Goal: Obtain resource: Obtain resource

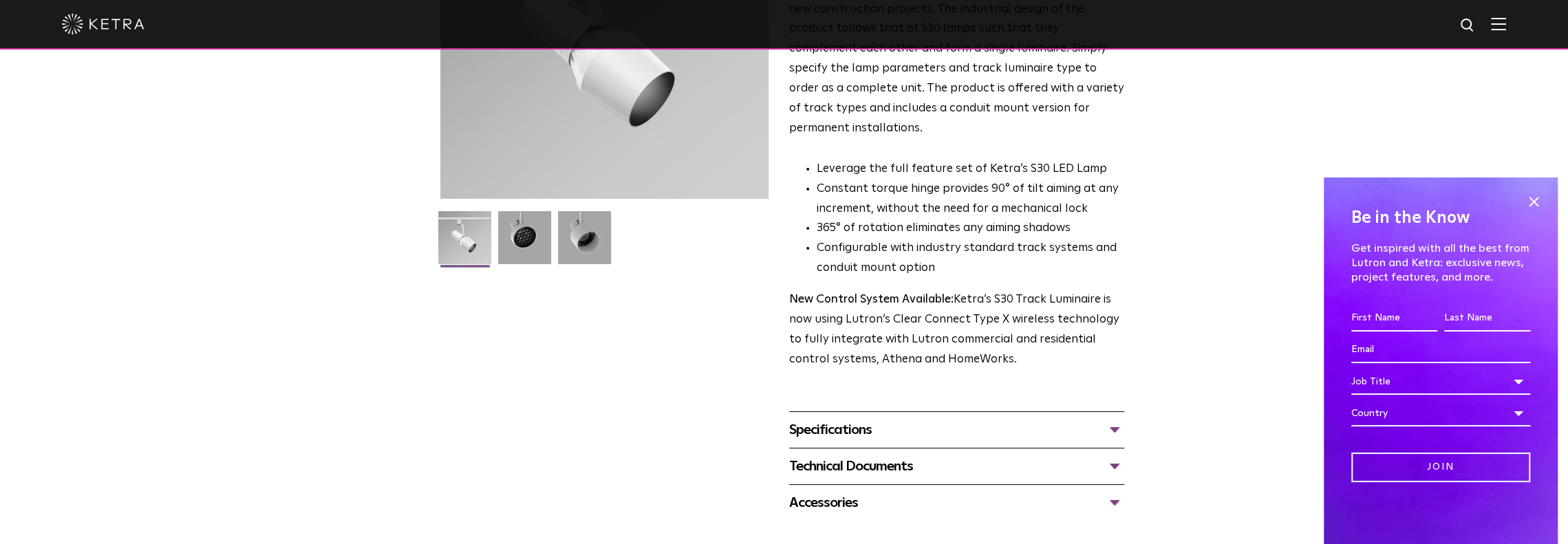
scroll to position [275, 0]
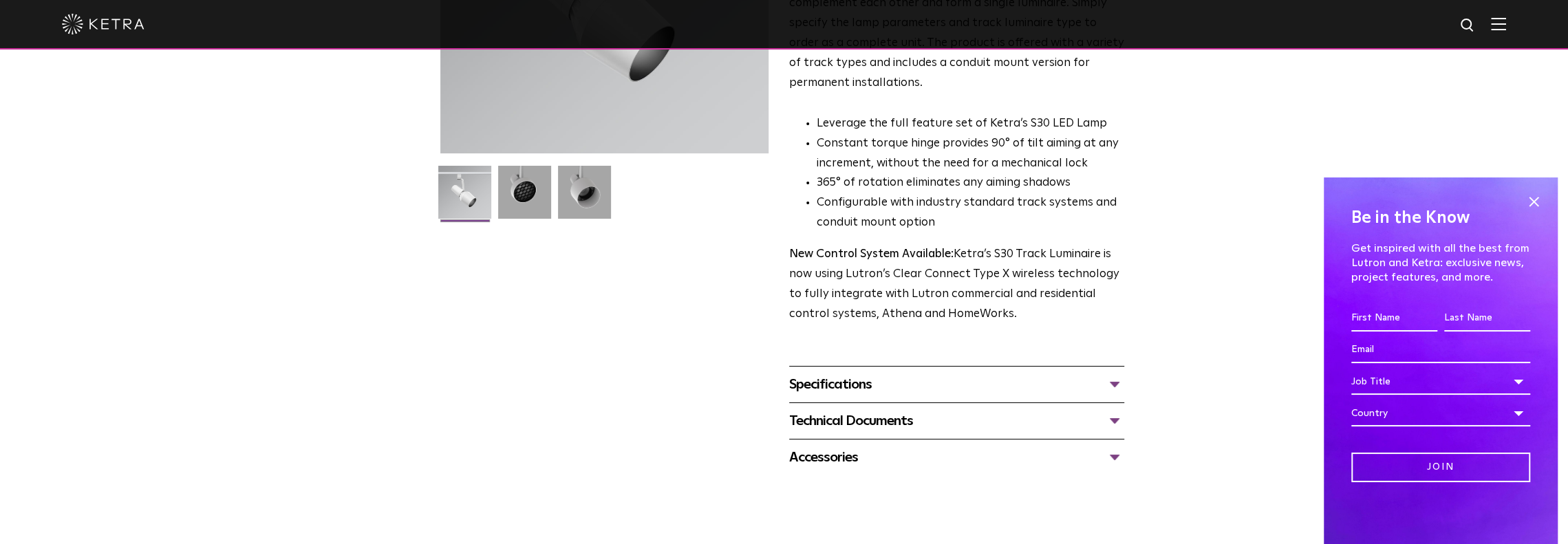
click at [854, 410] on div "Technical Documents" at bounding box center [957, 420] width 335 height 22
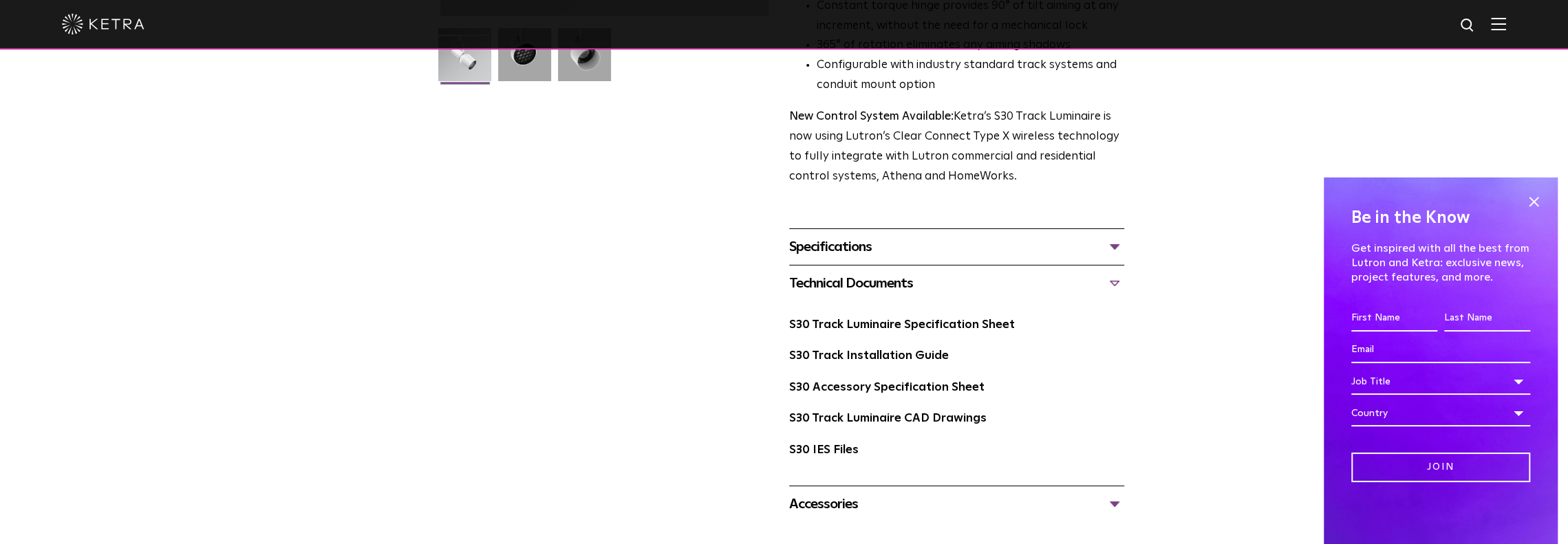
scroll to position [481, 0]
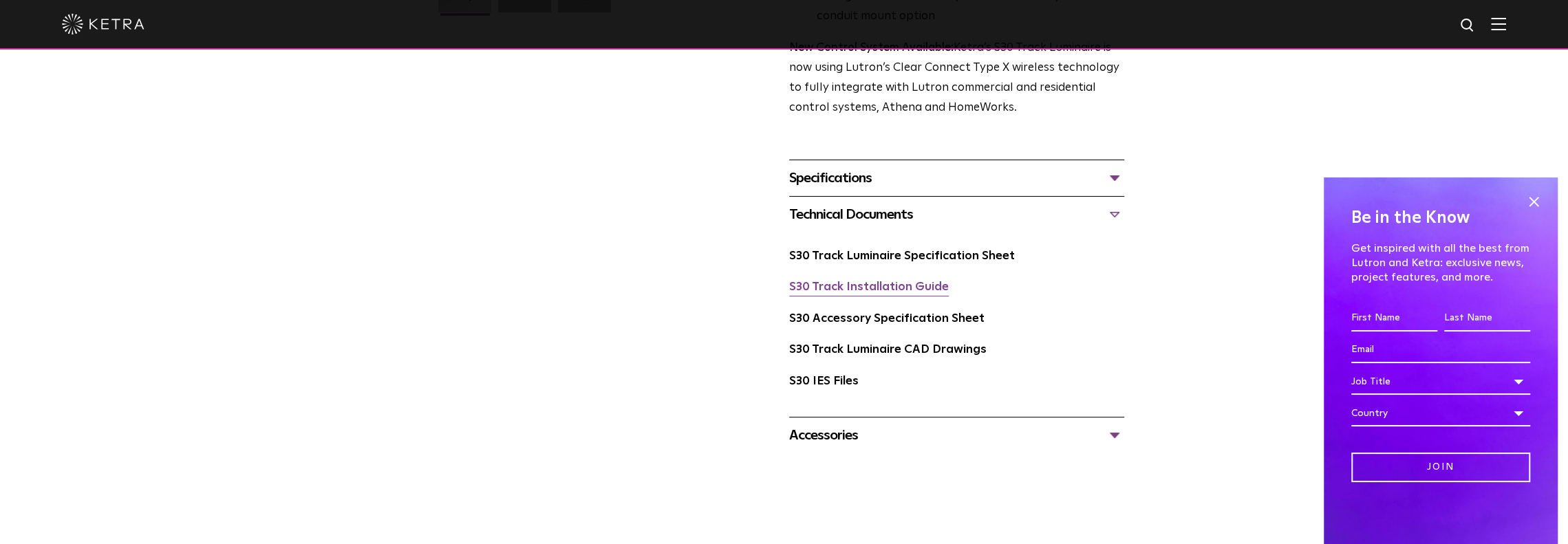
click at [831, 282] on link "S30 Track Installation Guide" at bounding box center [869, 287] width 160 height 11
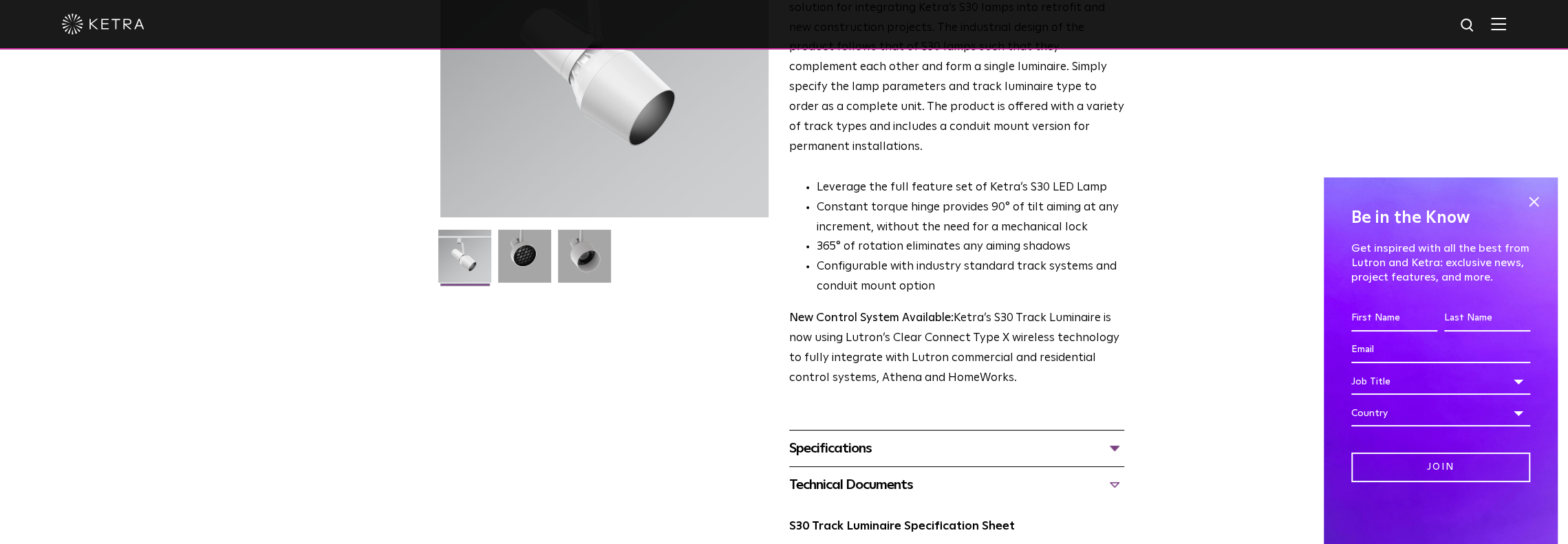
scroll to position [0, 0]
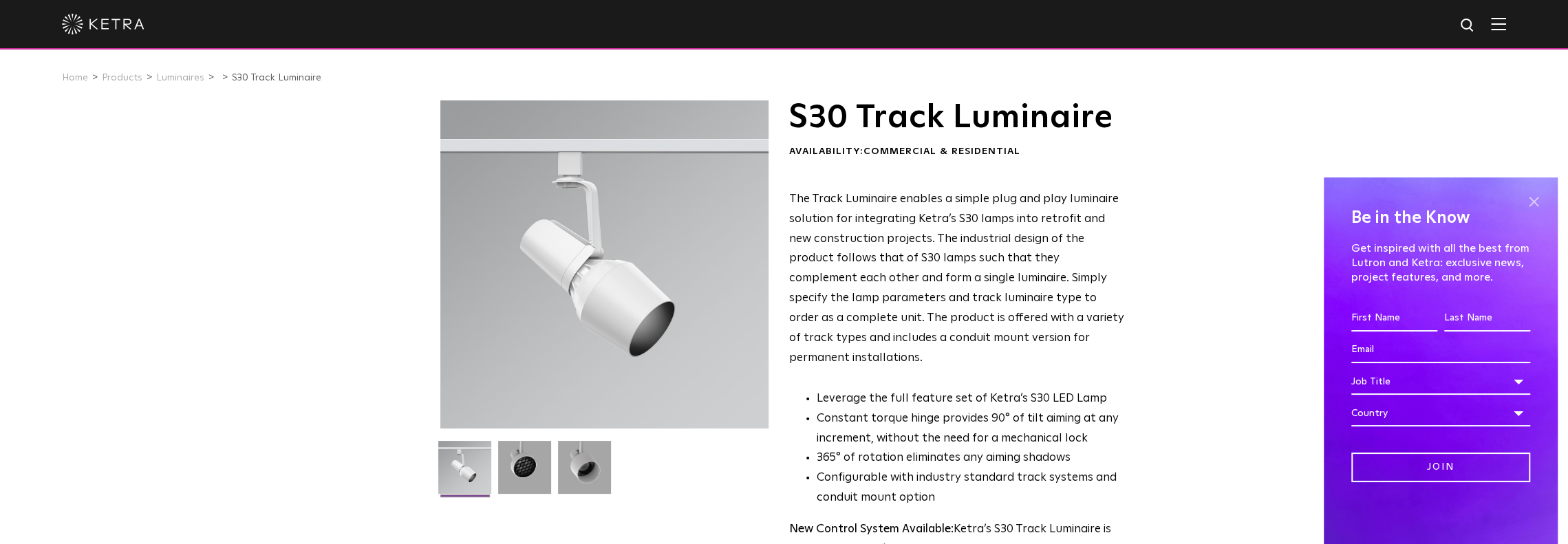
drag, startPoint x: 1532, startPoint y: 197, endPoint x: 1523, endPoint y: 81, distance: 116.3
click at [1532, 196] on span at bounding box center [1534, 201] width 21 height 21
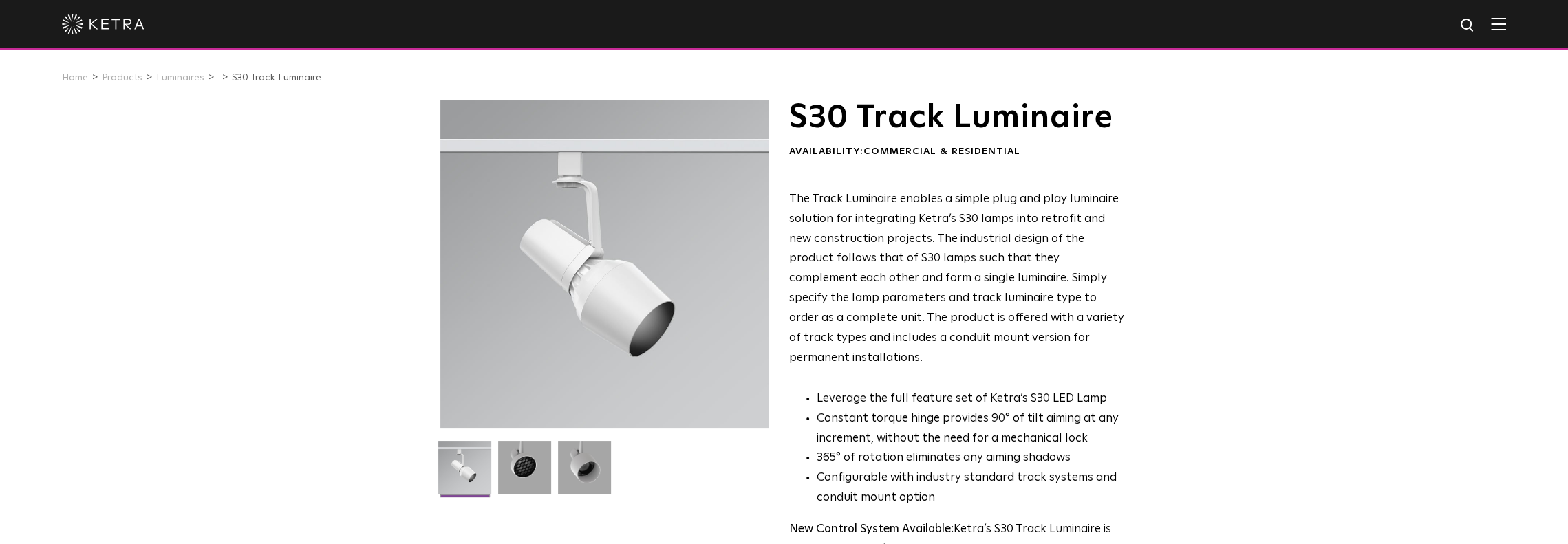
click at [1506, 25] on img at bounding box center [1498, 24] width 15 height 13
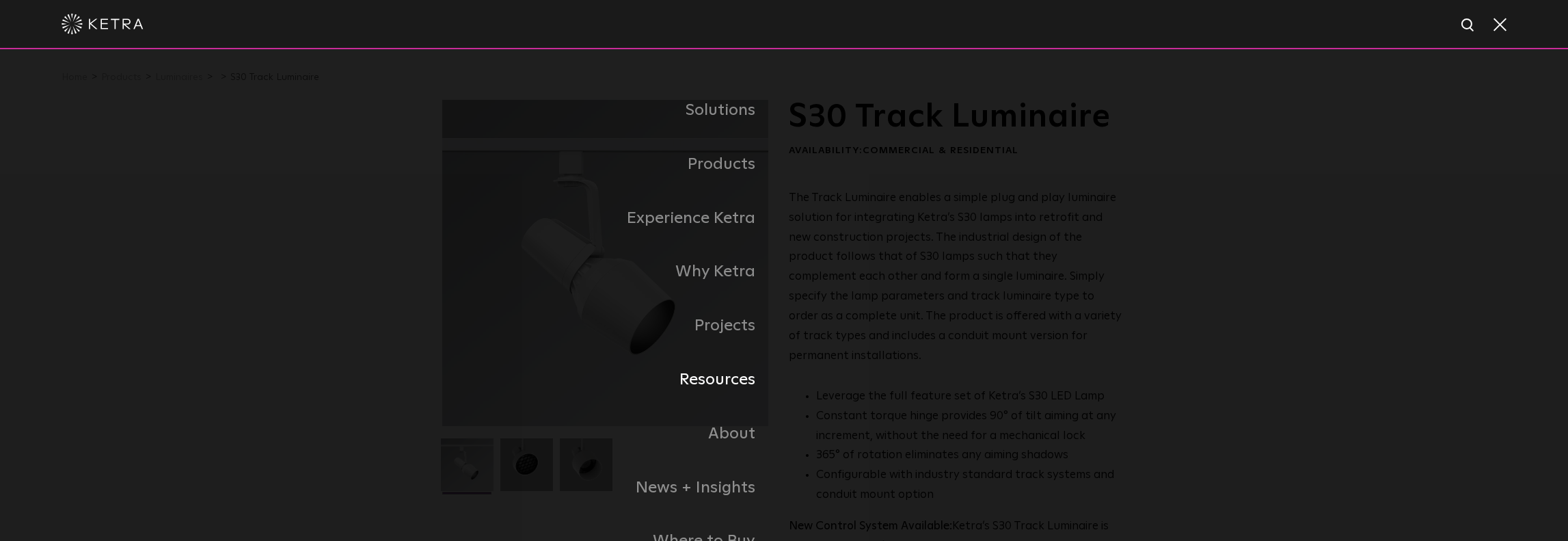
click at [734, 394] on link "Resources" at bounding box center [613, 380] width 342 height 54
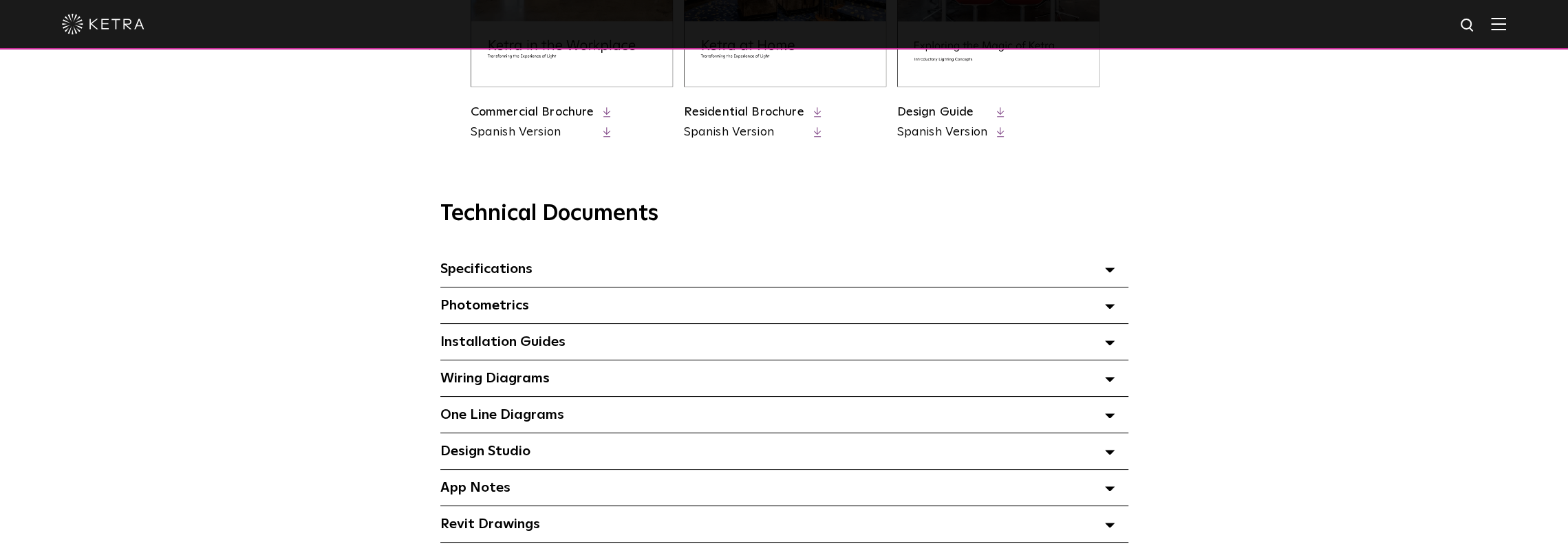
scroll to position [894, 0]
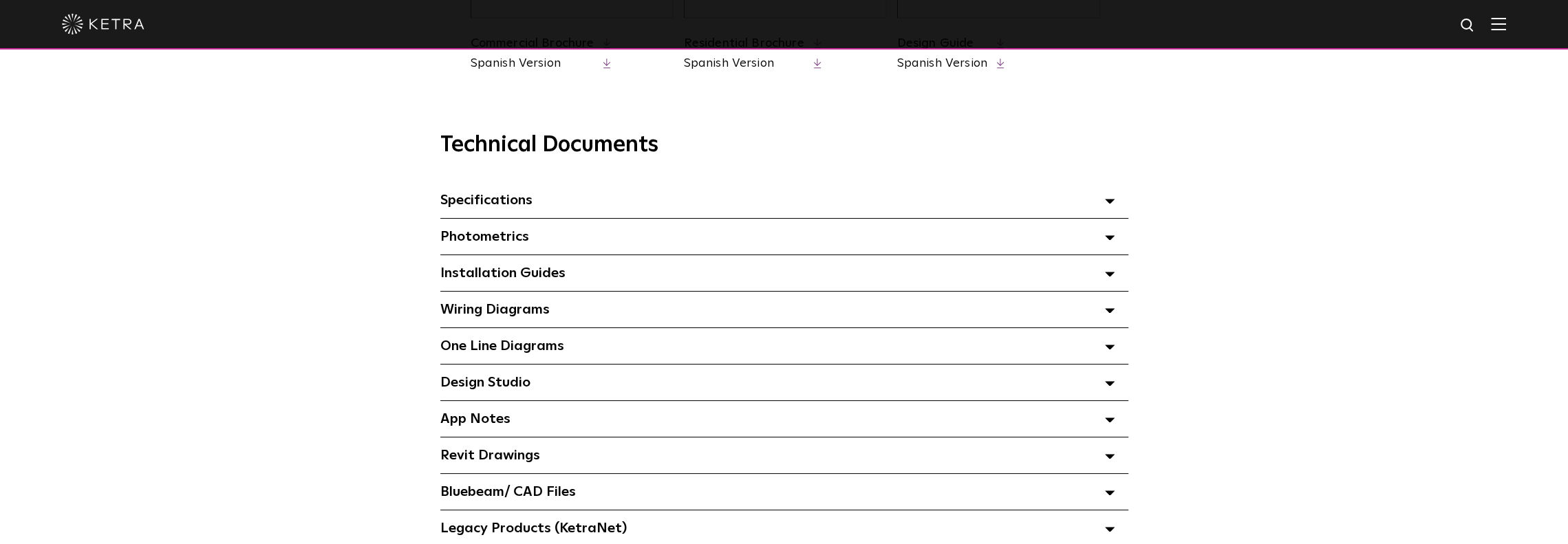
click at [733, 343] on div "One Line Diagrams Select checkboxes to use the bulk download option below" at bounding box center [784, 345] width 688 height 36
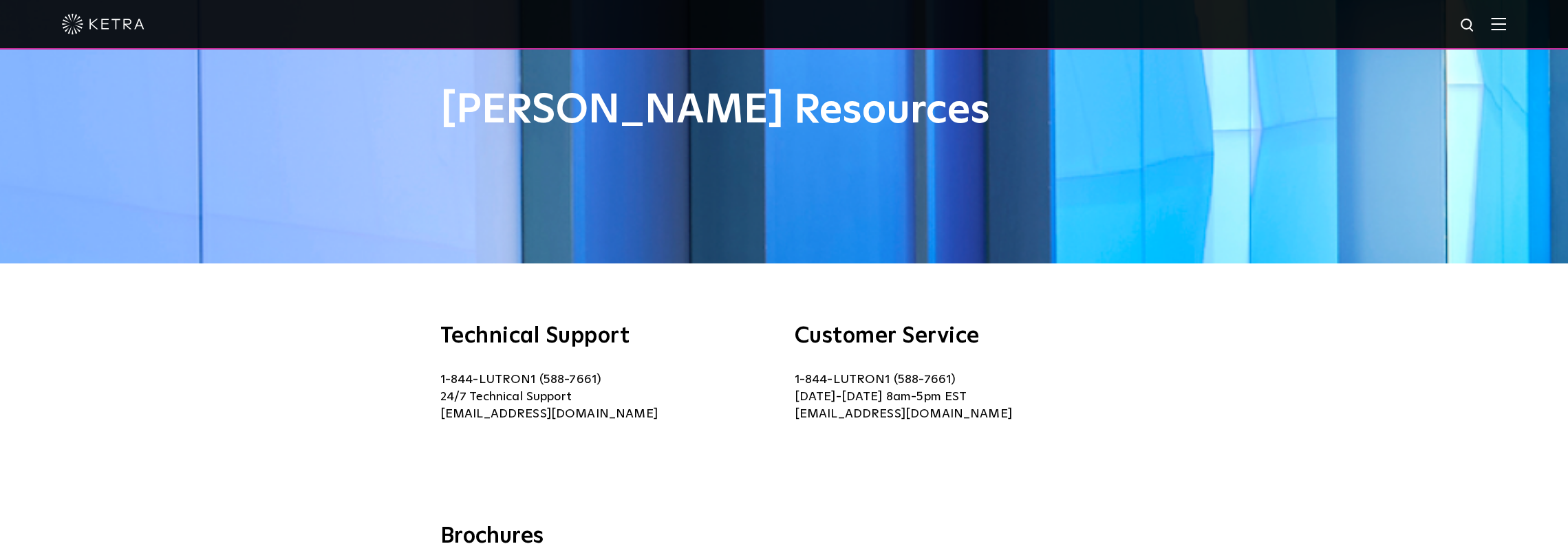
scroll to position [0, 0]
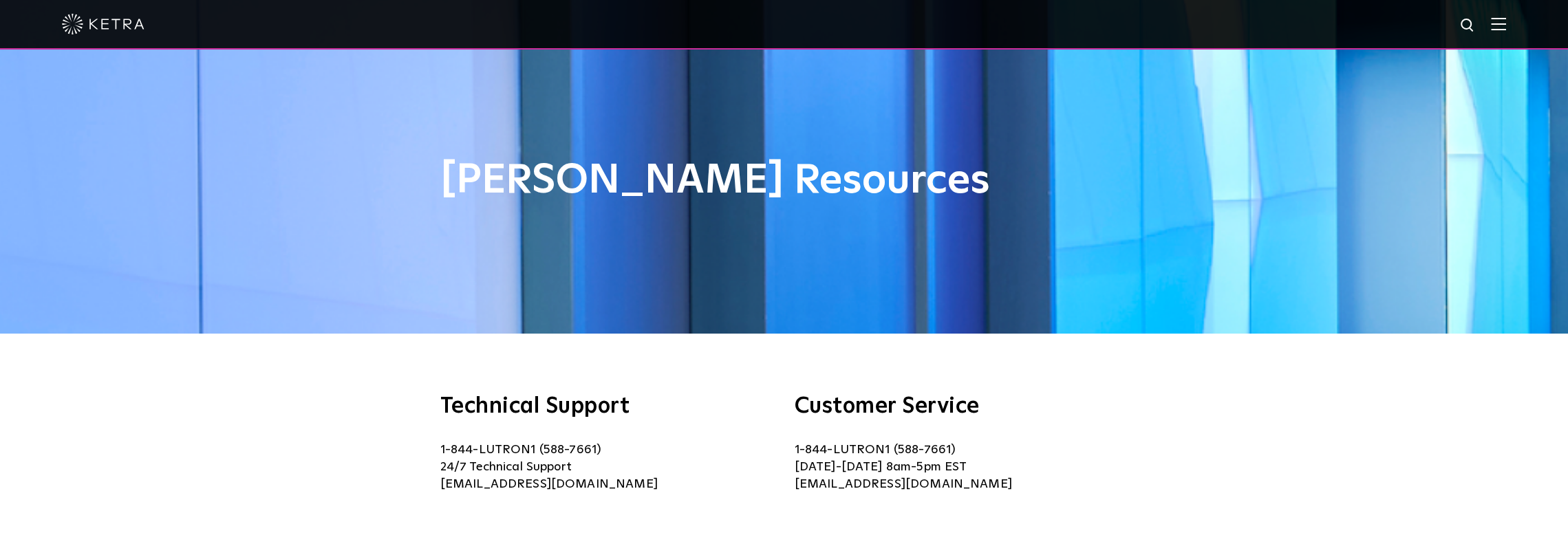
click at [102, 21] on img at bounding box center [103, 24] width 83 height 21
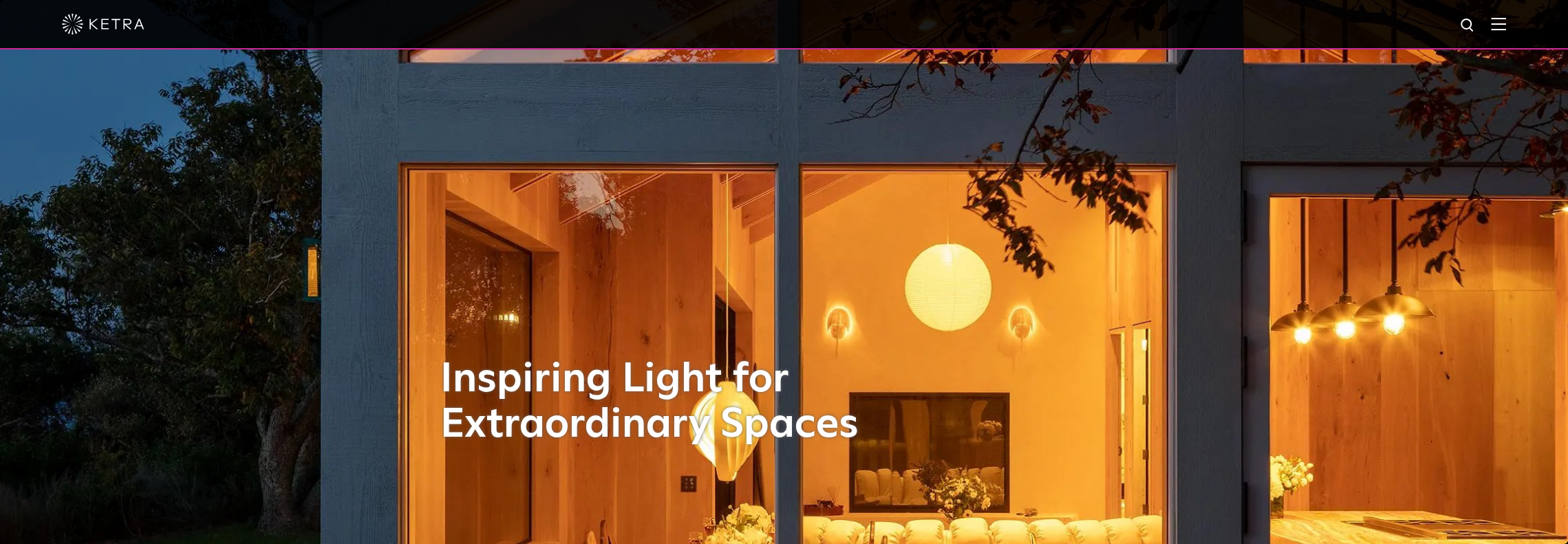
click at [1506, 24] on img at bounding box center [1498, 24] width 15 height 13
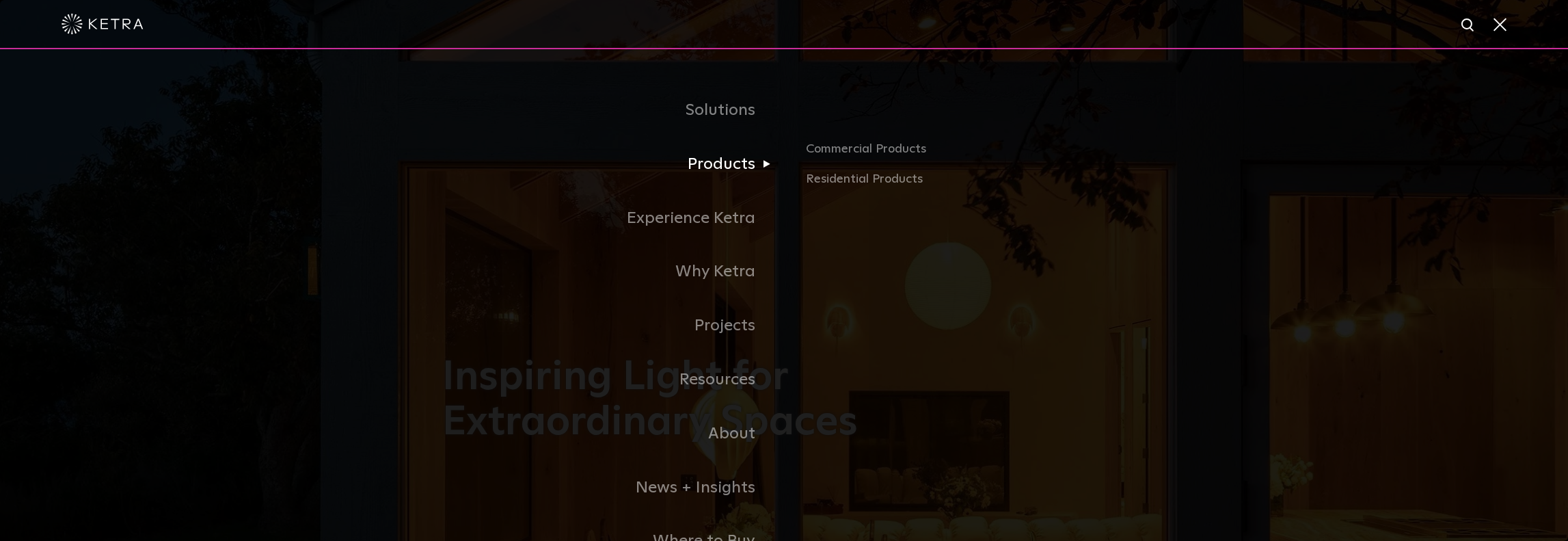
click at [733, 173] on link "Products" at bounding box center [613, 165] width 342 height 54
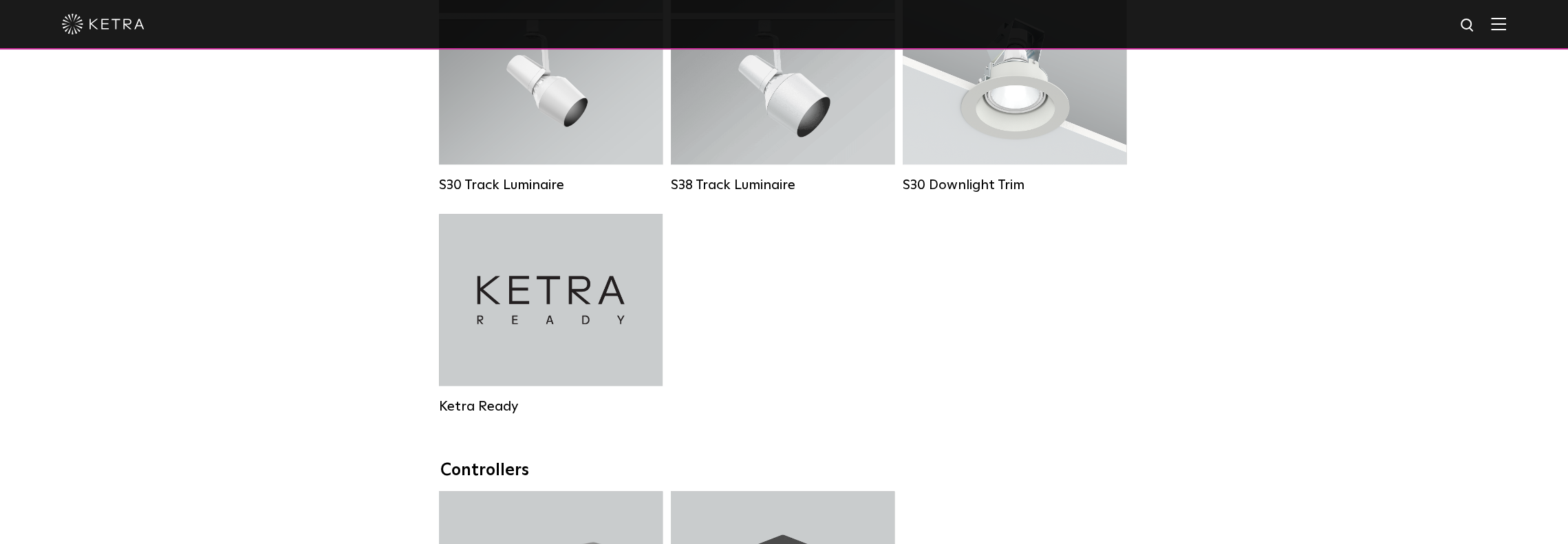
scroll to position [1307, 0]
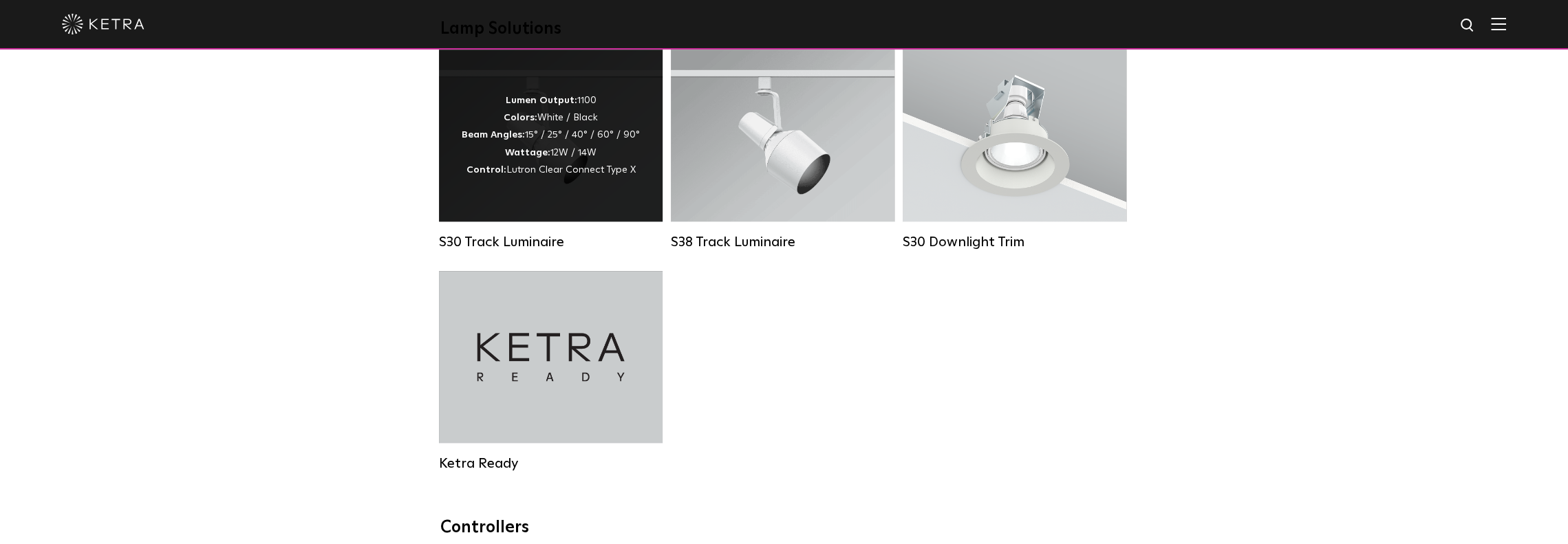
click at [530, 158] on strong "Wattage:" at bounding box center [528, 153] width 45 height 10
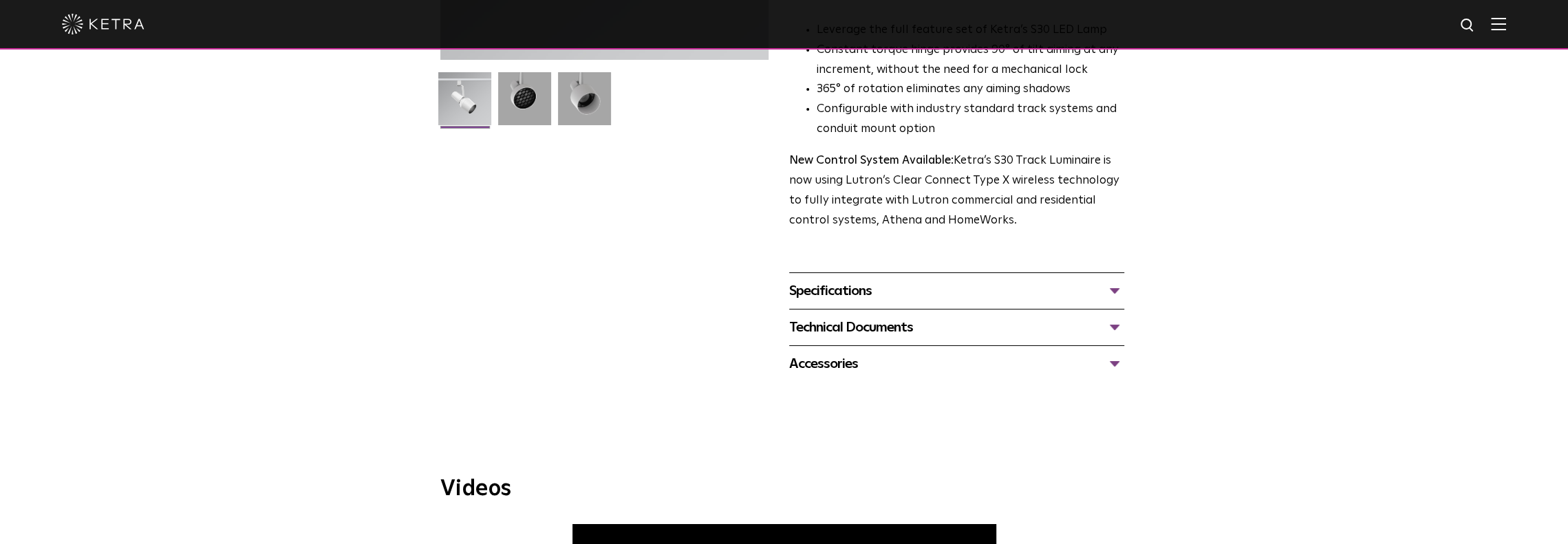
scroll to position [412, 0]
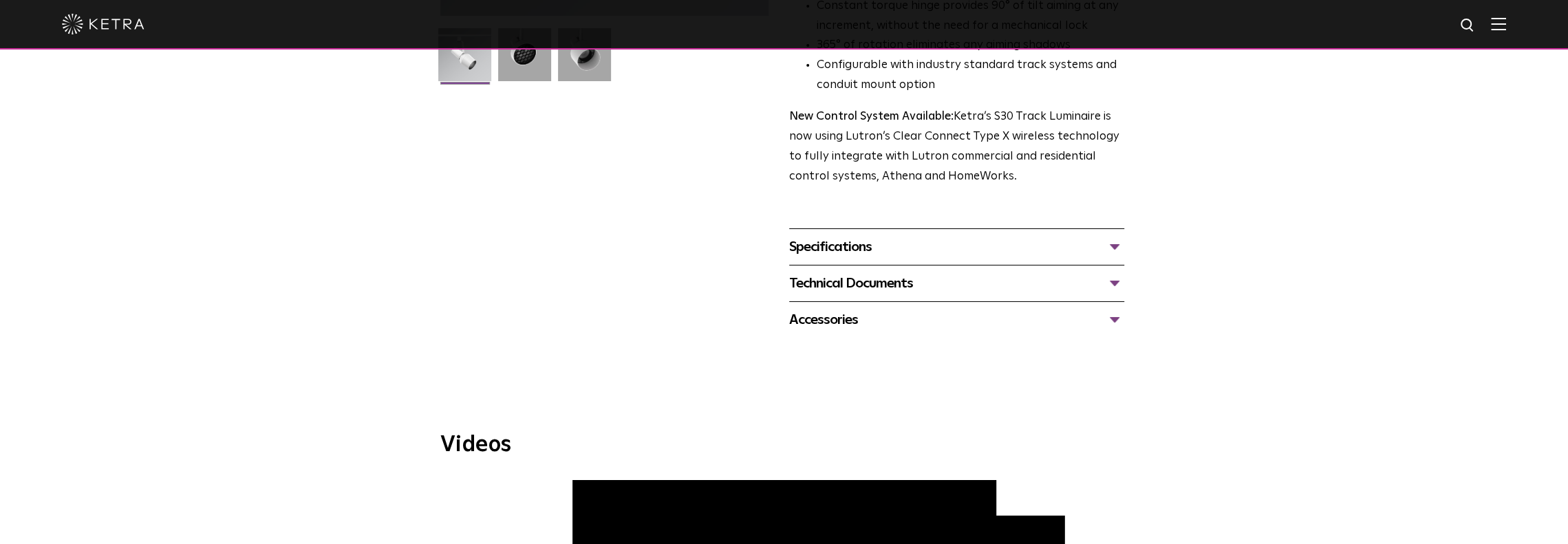
click at [838, 236] on div "Specifications" at bounding box center [957, 247] width 335 height 22
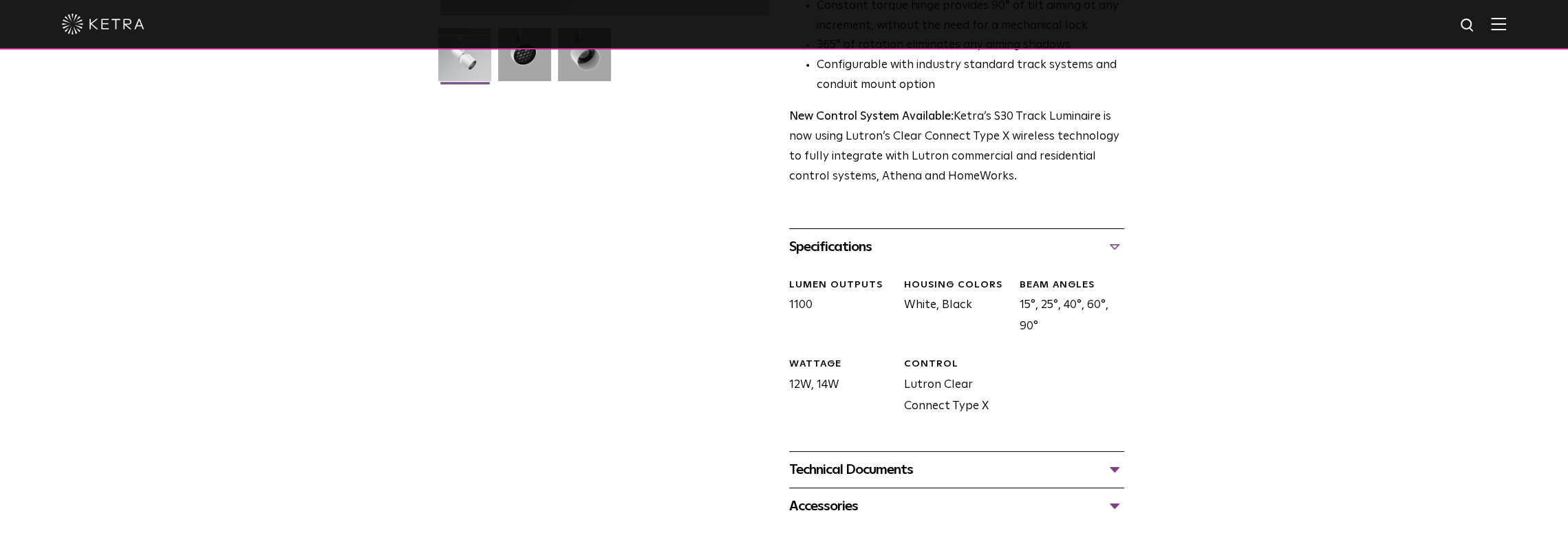
click at [874, 460] on div "Technical Documents" at bounding box center [957, 469] width 335 height 22
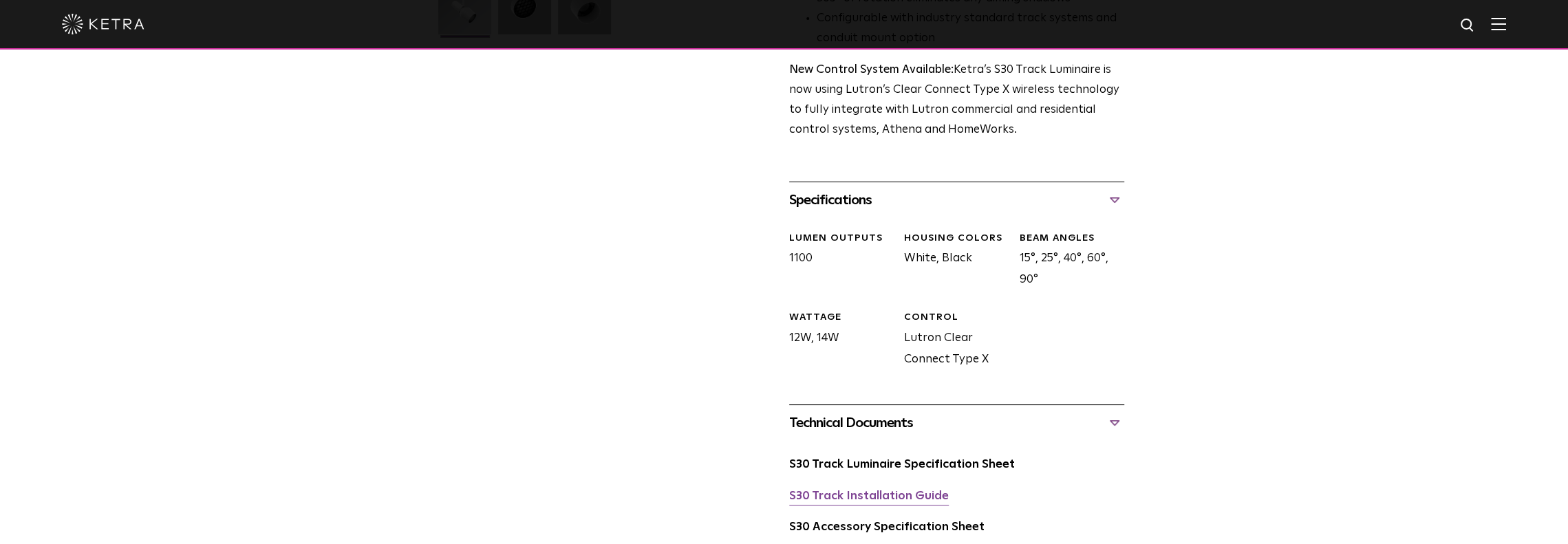
scroll to position [481, 0]
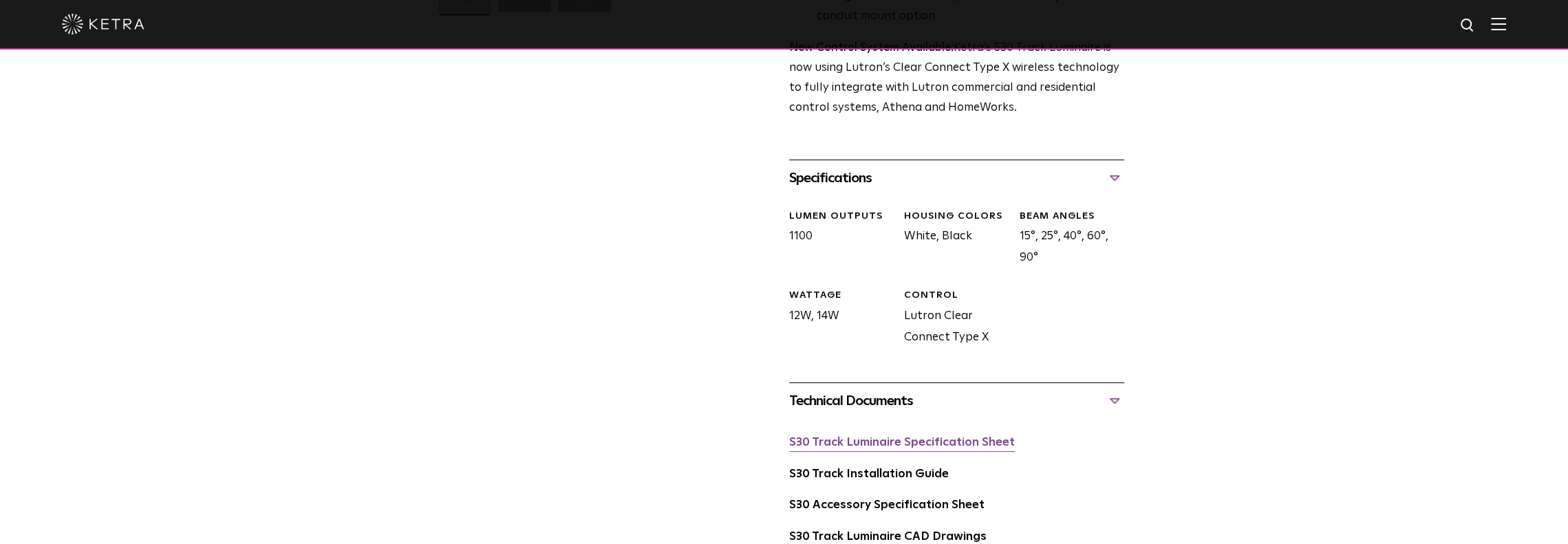
click at [876, 437] on link "S30 Track Luminaire Specification Sheet" at bounding box center [902, 442] width 226 height 11
